Goal: Communication & Community: Connect with others

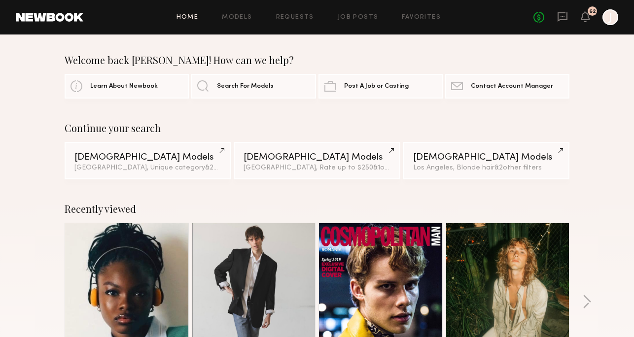
click at [563, 18] on icon at bounding box center [562, 16] width 11 height 11
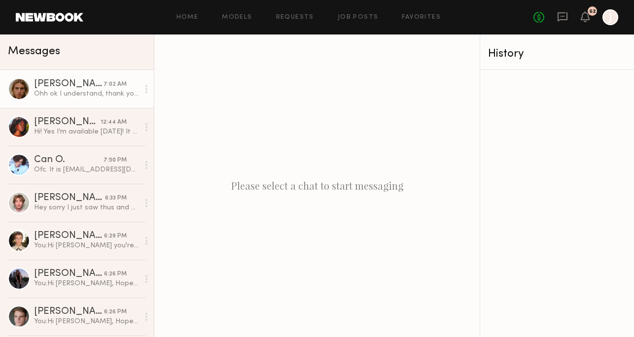
click at [64, 88] on div "[PERSON_NAME]" at bounding box center [68, 84] width 69 height 10
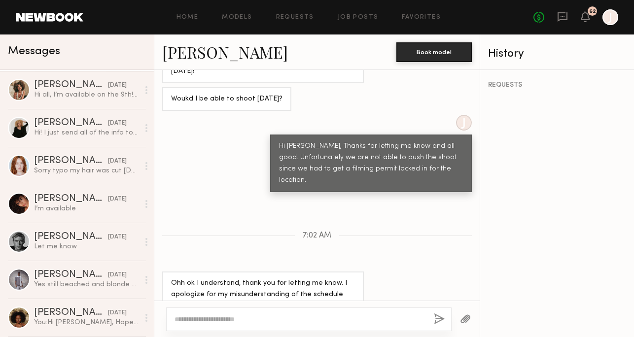
scroll to position [658, 0]
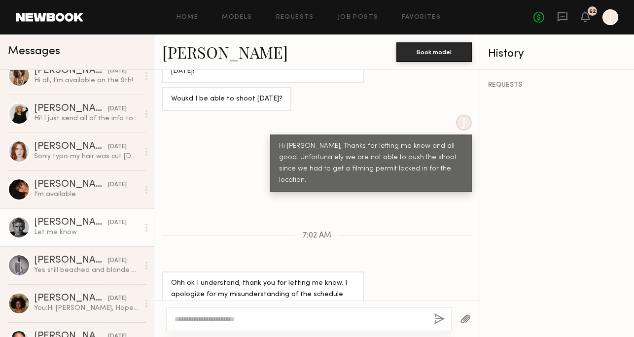
click at [75, 234] on div "Let me know" at bounding box center [86, 232] width 105 height 9
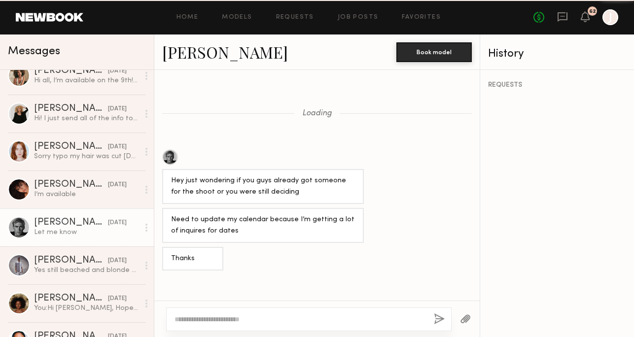
scroll to position [745, 0]
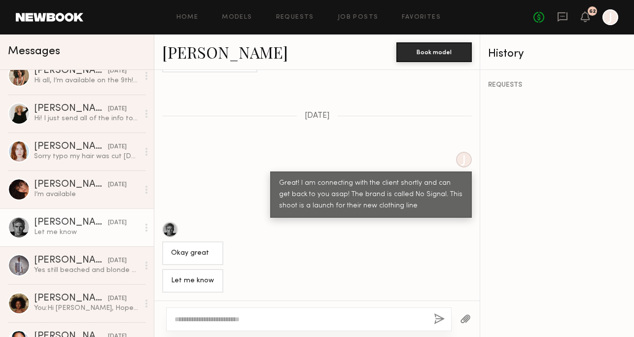
click at [203, 51] on link "[PERSON_NAME]" at bounding box center [225, 51] width 126 height 21
click at [267, 320] on textarea at bounding box center [299, 319] width 251 height 10
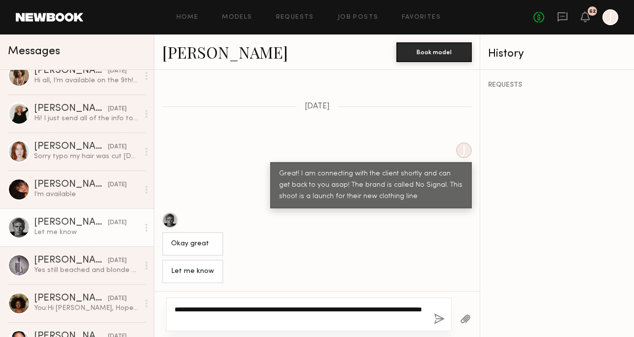
type textarea "**********"
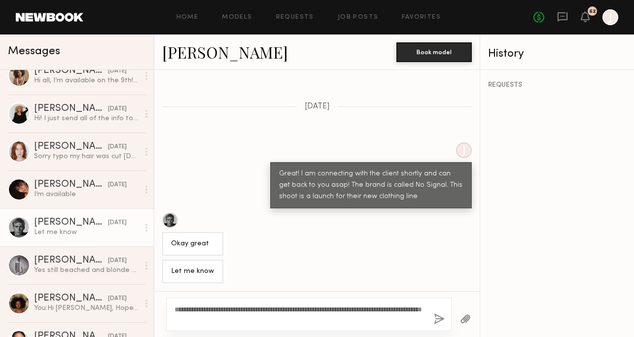
click at [440, 317] on button "button" at bounding box center [439, 319] width 11 height 12
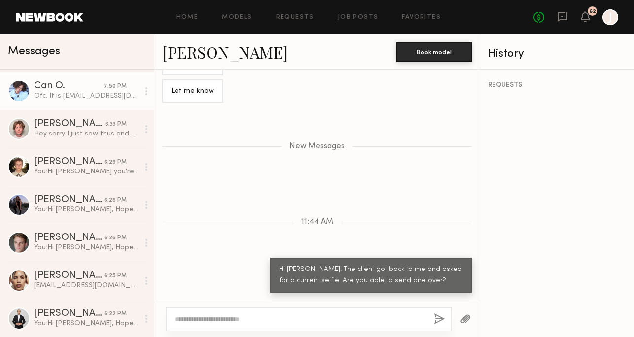
scroll to position [121, 0]
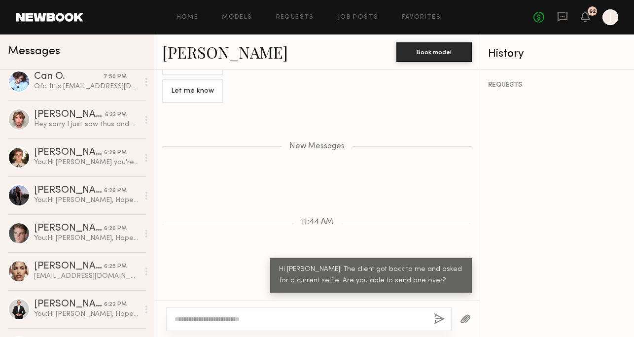
click at [282, 319] on textarea at bounding box center [299, 319] width 251 height 10
click at [315, 319] on textarea "**********" at bounding box center [299, 319] width 251 height 10
type textarea "**********"
click at [436, 317] on button "button" at bounding box center [439, 319] width 11 height 12
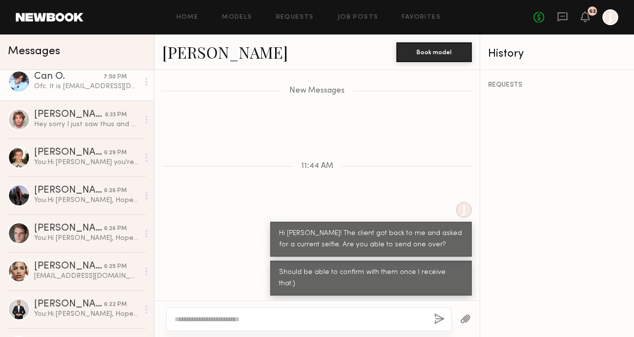
scroll to position [0, 0]
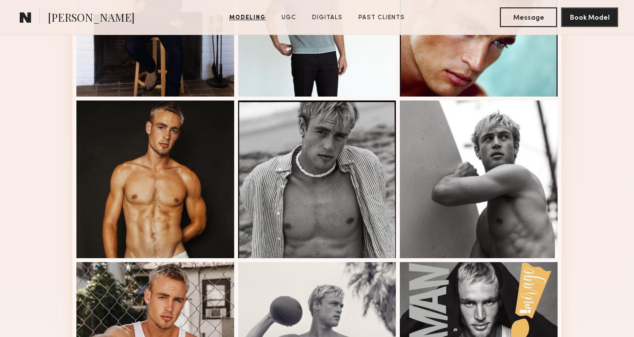
scroll to position [324, 0]
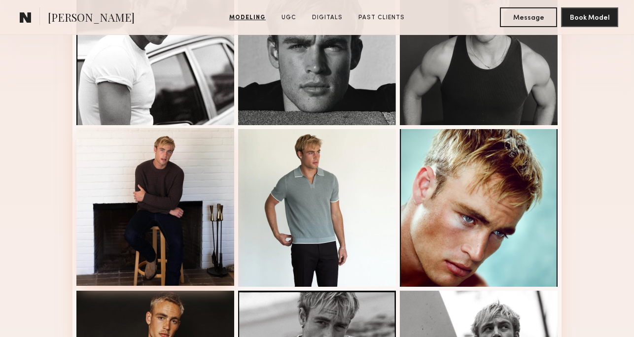
click at [167, 185] on div at bounding box center [155, 207] width 158 height 158
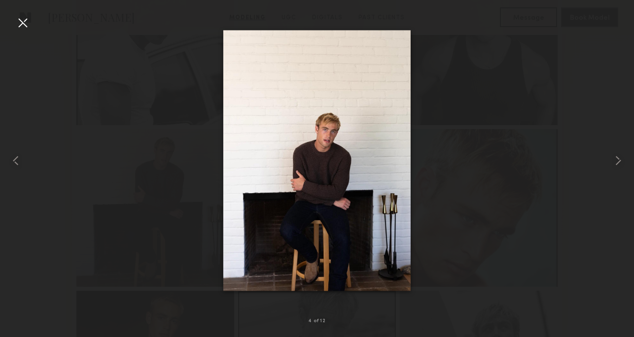
click at [29, 27] on div at bounding box center [23, 23] width 16 height 16
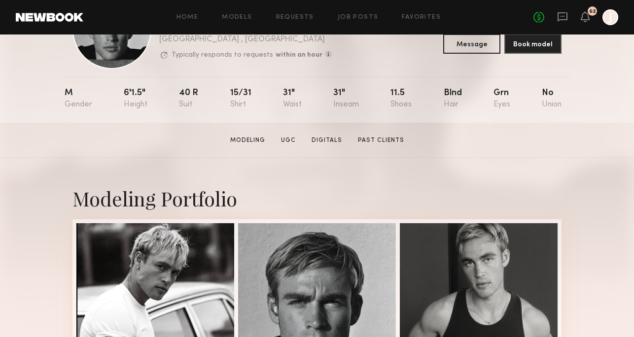
scroll to position [0, 0]
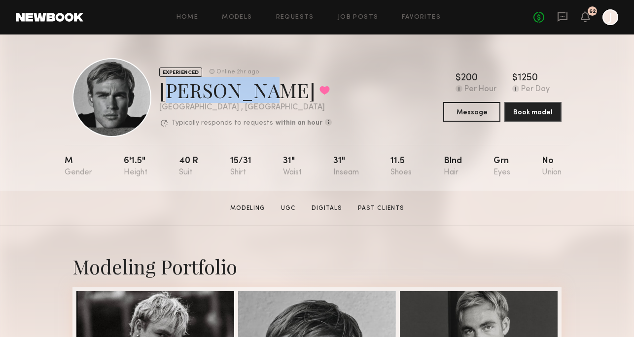
drag, startPoint x: 160, startPoint y: 94, endPoint x: 248, endPoint y: 99, distance: 88.4
click at [249, 99] on div "Hayden B. Favorited" at bounding box center [245, 90] width 172 height 26
copy div "Hayden B."
click at [333, 94] on div "EXPERIENCED Online 2hr ago Hayden B. Favorited Los Angeles , CA Typically respo…" at bounding box center [316, 97] width 489 height 79
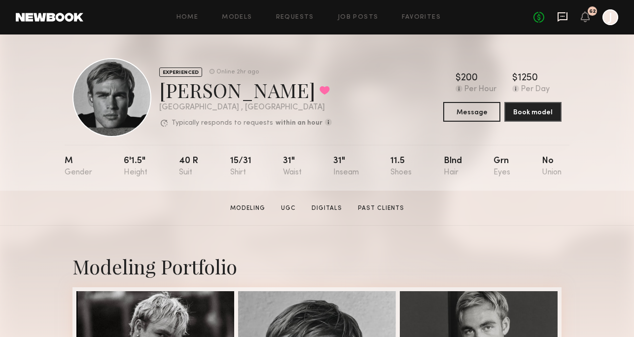
click at [564, 19] on icon at bounding box center [562, 16] width 10 height 9
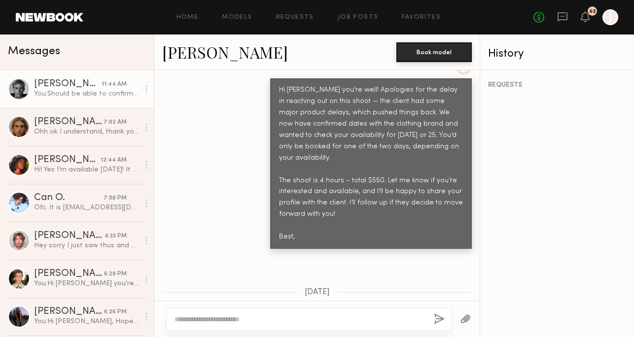
scroll to position [1363, 0]
